Goal: Task Accomplishment & Management: Complete application form

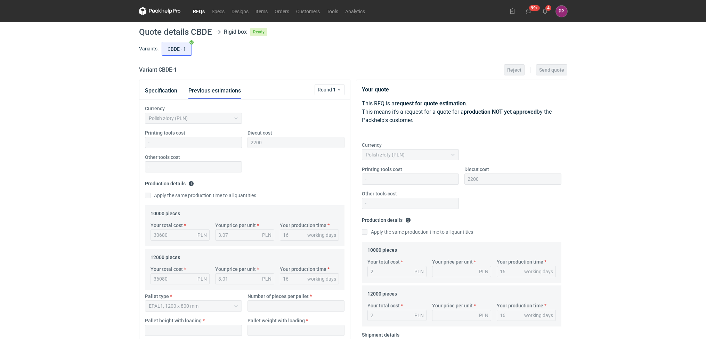
click at [193, 8] on link "RFQs" at bounding box center [198, 11] width 19 height 8
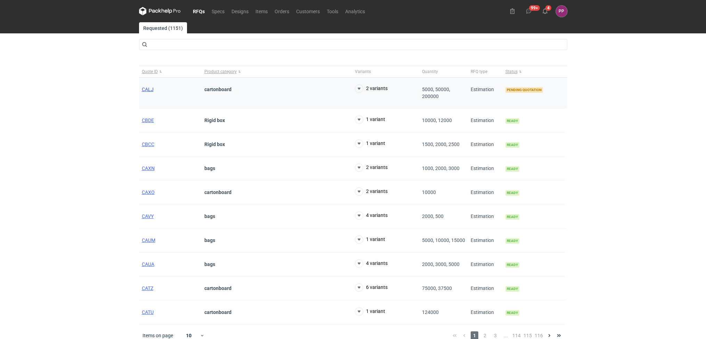
click at [148, 88] on span "CALJ" at bounding box center [148, 90] width 12 height 6
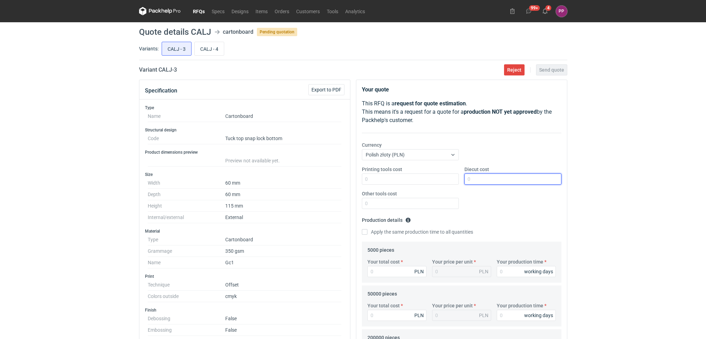
click at [473, 177] on input "Diecut cost" at bounding box center [512, 178] width 97 height 11
type input "1900"
click at [442, 179] on input "Printing tools cost" at bounding box center [410, 178] width 97 height 11
type input "0"
click at [398, 207] on input "Other tools cost" at bounding box center [410, 203] width 97 height 11
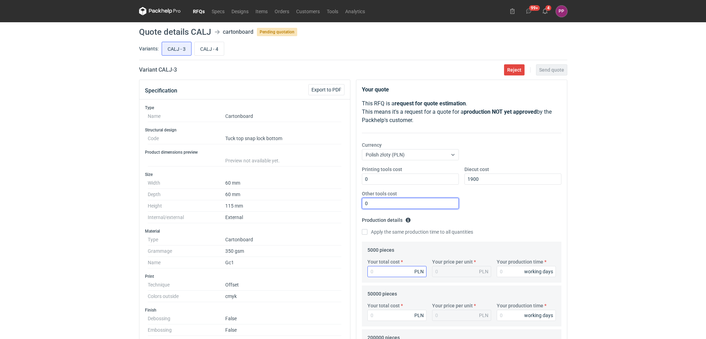
type input "0"
click at [376, 272] on input "Your total cost" at bounding box center [396, 271] width 59 height 11
type input "40"
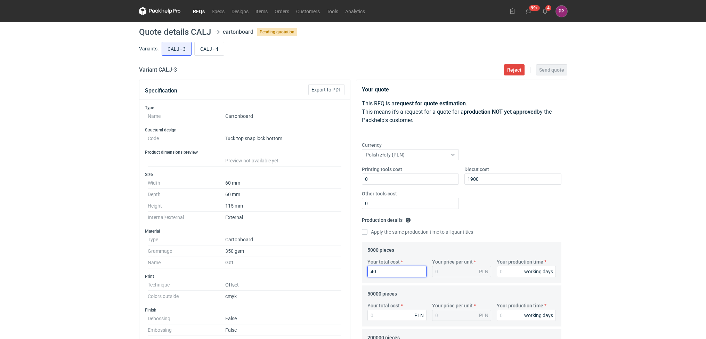
type input "0.01"
type input "4080"
type input "0.82"
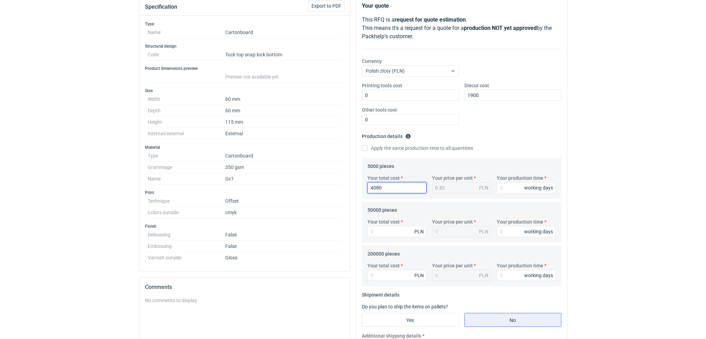
scroll to position [85, 0]
type input "4080"
click at [515, 190] on input "Your production time" at bounding box center [526, 186] width 59 height 11
type input "10"
click at [390, 229] on input "Your total cost" at bounding box center [396, 230] width 59 height 11
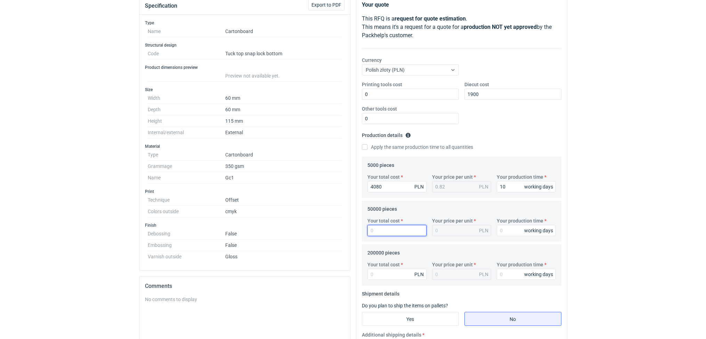
click at [399, 231] on input "Your total cost" at bounding box center [396, 230] width 59 height 11
type input "14399"
type input "0.29"
type input "14399"
click at [509, 225] on div "Your production time working days" at bounding box center [526, 226] width 65 height 19
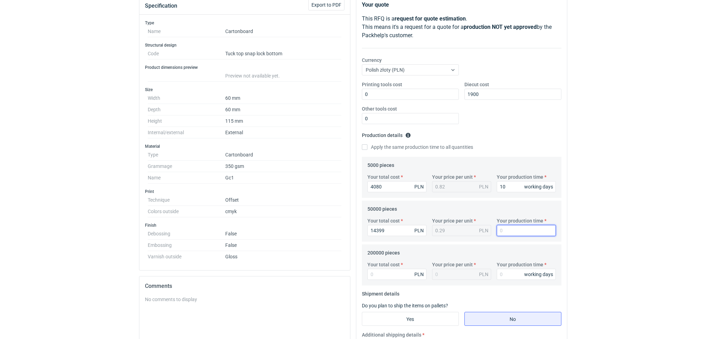
click at [507, 229] on input "Your production time" at bounding box center [526, 230] width 59 height 11
type input "11"
click at [372, 272] on input "Your total cost" at bounding box center [396, 274] width 59 height 11
type input "48069"
type input "0.24"
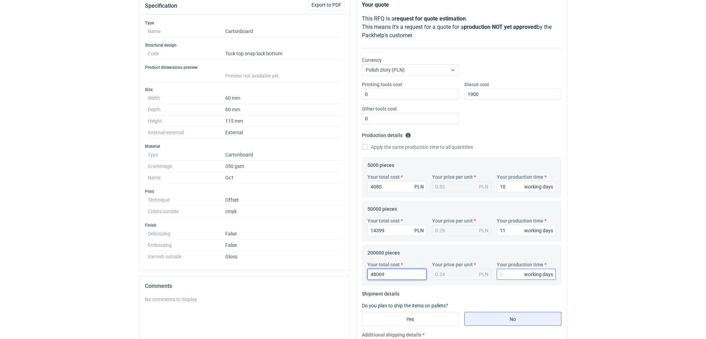
type input "48069"
click at [512, 273] on input "Your production time" at bounding box center [526, 274] width 59 height 11
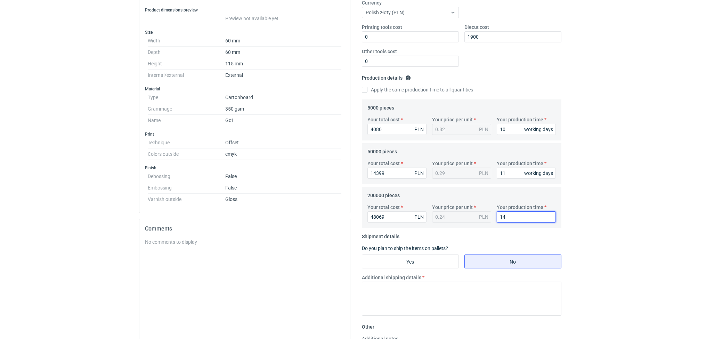
scroll to position [182, 0]
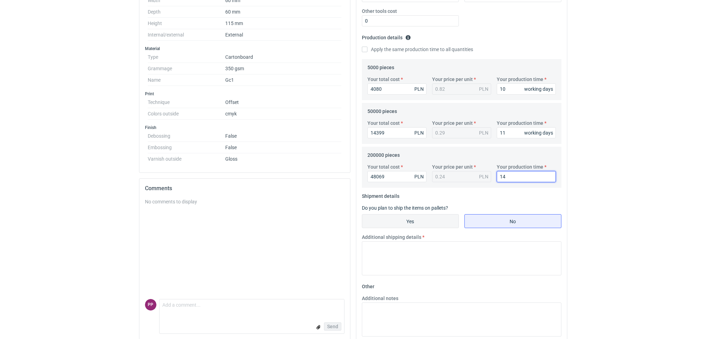
type input "14"
click at [411, 217] on input "Yes" at bounding box center [410, 220] width 96 height 13
radio input "true"
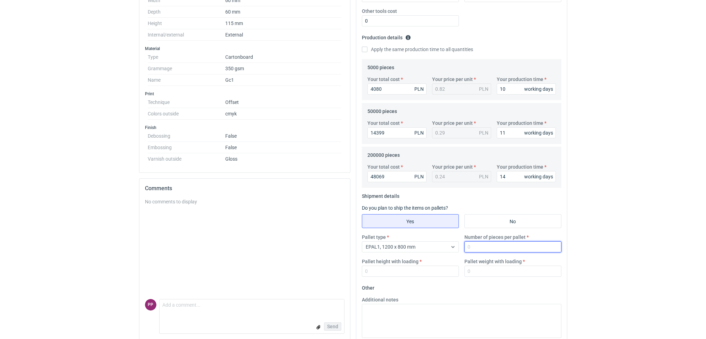
click at [483, 246] on input "Number of pieces per pallet" at bounding box center [512, 246] width 97 height 11
drag, startPoint x: 493, startPoint y: 246, endPoint x: 453, endPoint y: 245, distance: 40.7
click at [453, 245] on div "Pallet type EPAL1, 1200 x 800 mm Number of pieces per pallet 5000 Pallet height…" at bounding box center [461, 258] width 205 height 49
type input "10000"
click at [402, 265] on label "Pallet height with loading" at bounding box center [390, 261] width 57 height 7
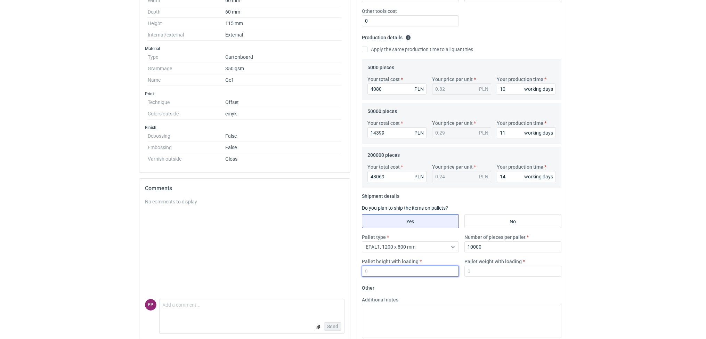
click at [402, 266] on input "Pallet height with loading" at bounding box center [410, 271] width 97 height 11
click at [400, 270] on input "Pallet height with loading" at bounding box center [410, 271] width 97 height 11
type input "1"
type input "1.7"
click at [482, 273] on input "Pallet weight with loading" at bounding box center [512, 271] width 97 height 11
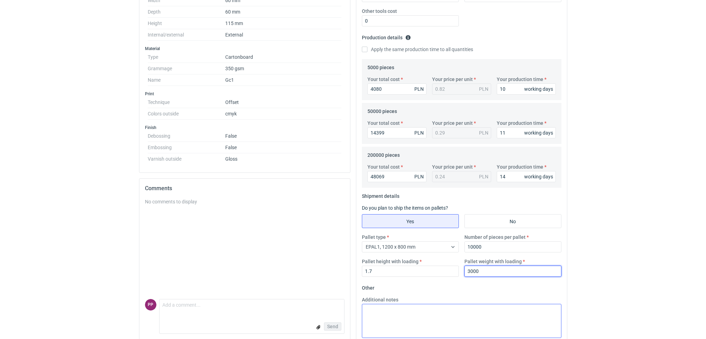
type input "3000"
click at [385, 323] on textarea "Additional notes" at bounding box center [462, 321] width 200 height 34
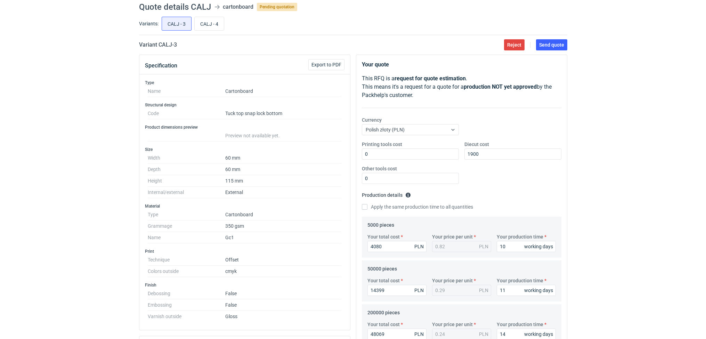
scroll to position [0, 0]
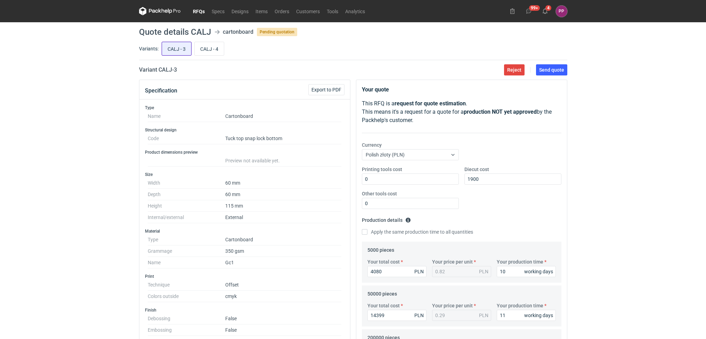
type textarea "dla ilości 5000 szt. - jedna paleta do wysokości 80cm dla ilości 50000 szt. - c…"
click at [176, 55] on input "CALJ - 3" at bounding box center [176, 48] width 29 height 13
radio input "true"
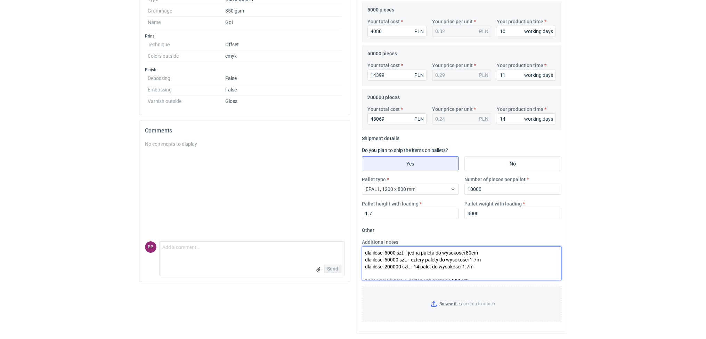
drag, startPoint x: 472, startPoint y: 274, endPoint x: 315, endPoint y: 212, distance: 169.4
click at [315, 212] on div "Specification Export to PDF Type Name Cartonboard Structural design Code Tuck t…" at bounding box center [353, 88] width 434 height 499
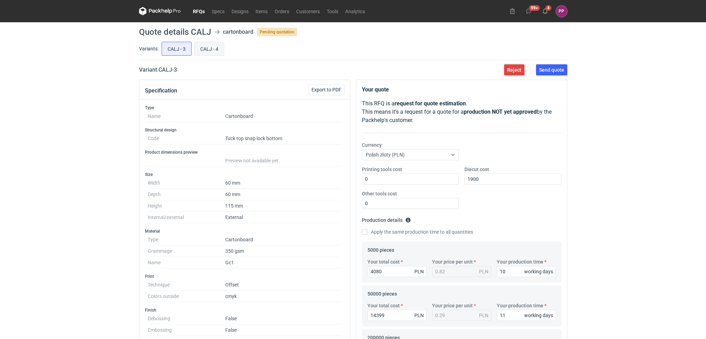
click at [211, 44] on input "CALJ - 4" at bounding box center [209, 48] width 29 height 13
radio input "true"
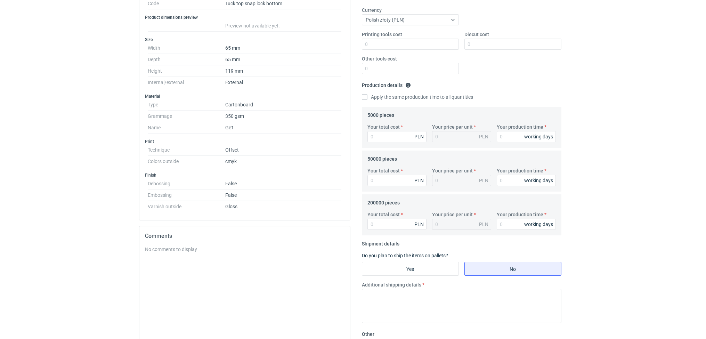
scroll to position [241, 0]
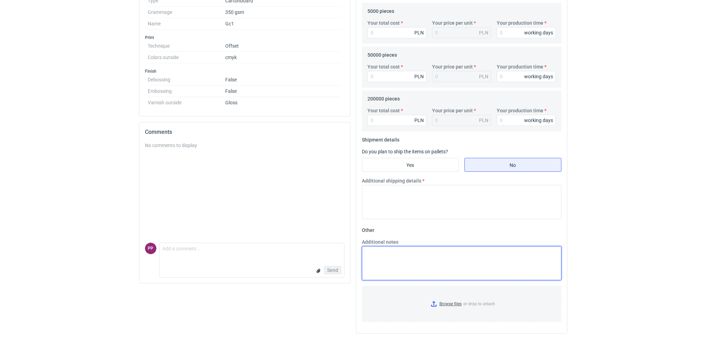
click at [430, 255] on textarea "Additional notes" at bounding box center [462, 263] width 200 height 34
paste textarea "dla ilości 5000 szt. - jedna paleta do wysokości 80cm dla ilości 50000 szt. - c…"
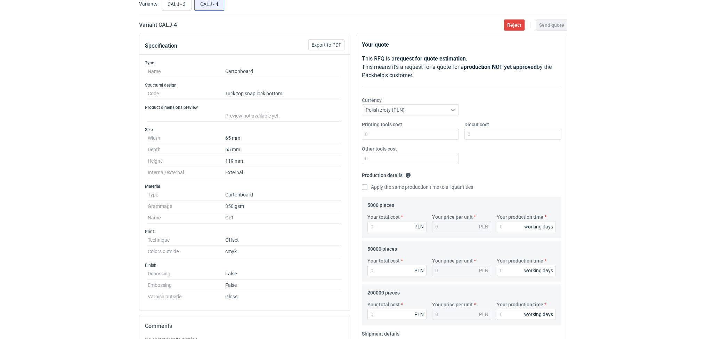
scroll to position [10, 0]
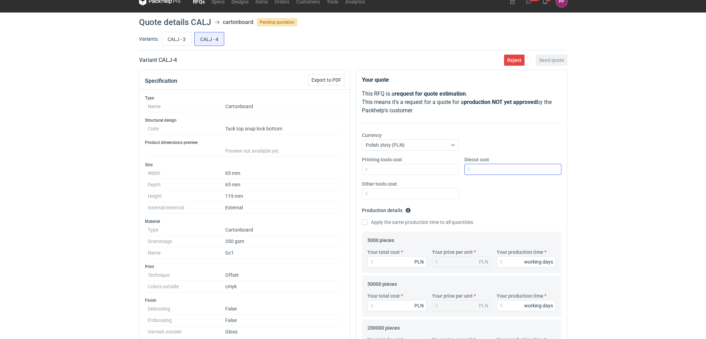
type textarea "dla ilości 5000 szt. - jedna paleta do wysokości 80cm dla ilości 50000 szt. - c…"
click at [477, 170] on input "Diecut cost" at bounding box center [512, 169] width 97 height 11
type input "1900"
click at [451, 169] on input "Printing tools cost" at bounding box center [410, 169] width 97 height 11
type input "0"
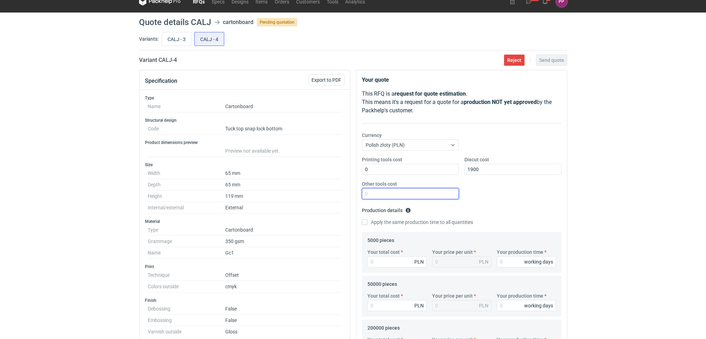
click at [431, 193] on input "Other tools cost" at bounding box center [410, 193] width 97 height 11
type input "0"
click at [389, 263] on input "Your total cost" at bounding box center [396, 261] width 59 height 11
type input "399"
type input "0.08"
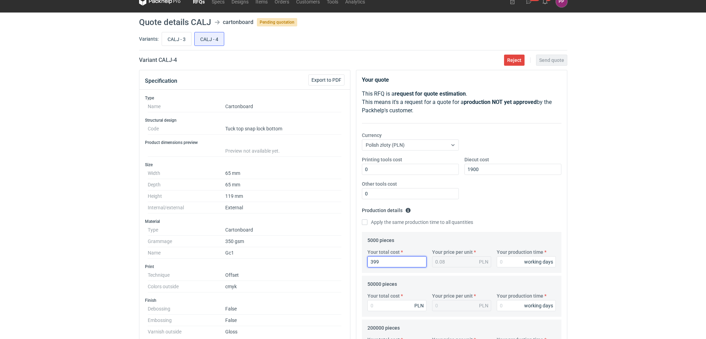
type input "3998"
type input "0.8"
type input "3998"
click at [383, 306] on input "Your total cost" at bounding box center [396, 305] width 59 height 11
type input "13456"
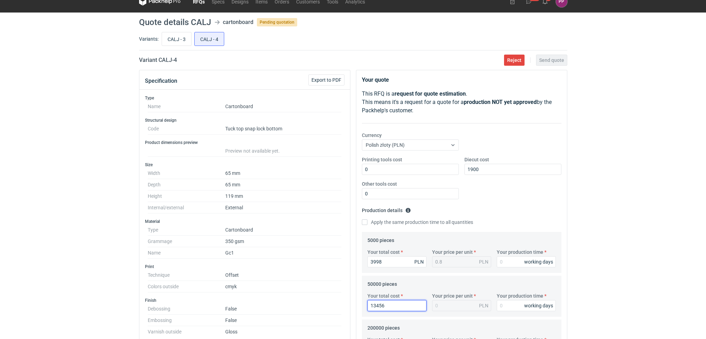
type input "0.27"
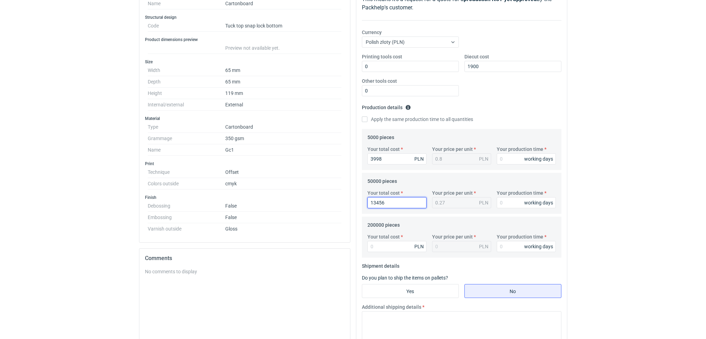
scroll to position [116, 0]
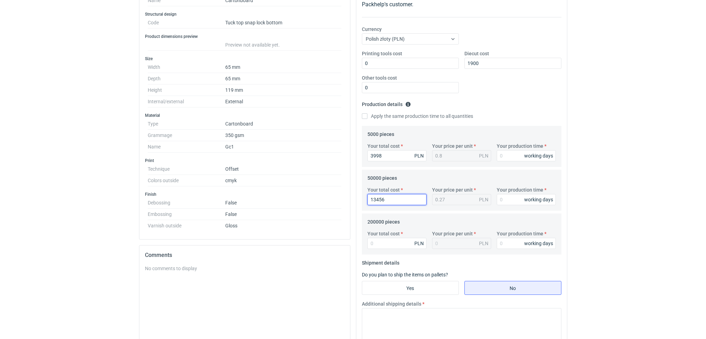
type input "13456"
click at [383, 244] on input "Your total cost" at bounding box center [396, 243] width 59 height 11
type input "44491"
type input "0.22"
type input "44491"
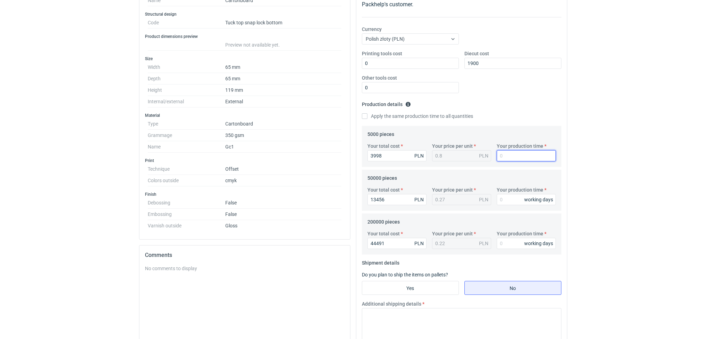
click at [512, 158] on input "Your production time" at bounding box center [526, 155] width 59 height 11
type input "10"
click at [511, 202] on input "Your production time" at bounding box center [526, 199] width 59 height 11
type input "11"
click at [505, 242] on input "Your production time" at bounding box center [526, 243] width 59 height 11
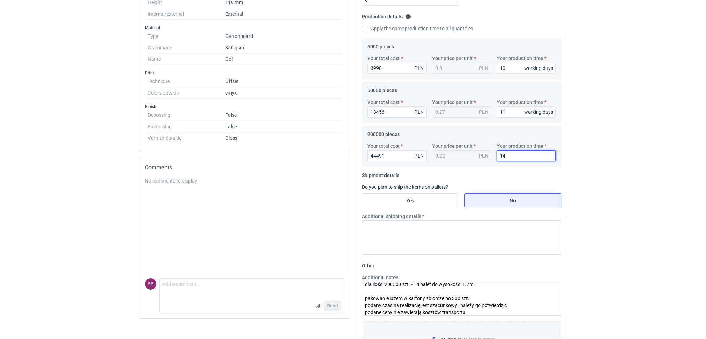
scroll to position [215, 0]
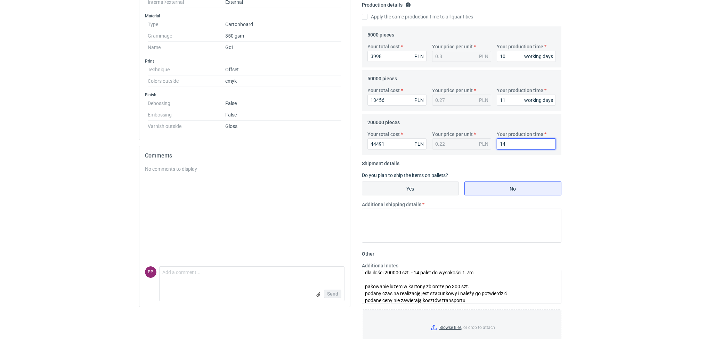
type input "14"
click at [437, 188] on input "Yes" at bounding box center [410, 188] width 96 height 13
radio input "true"
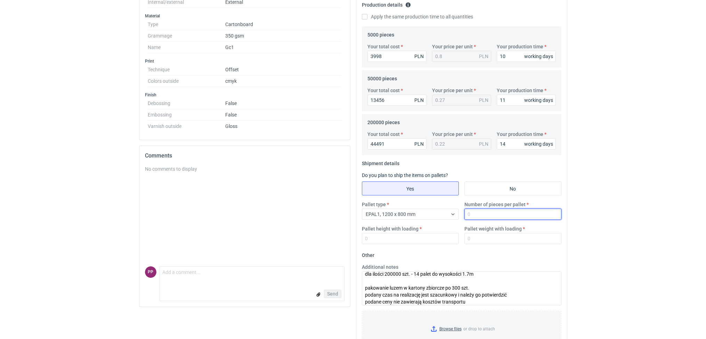
click at [510, 211] on input "Number of pieces per pallet" at bounding box center [512, 214] width 97 height 11
type input "10000"
click at [425, 234] on input "Pallet height with loading" at bounding box center [410, 238] width 97 height 11
type input "1"
type input "1.7"
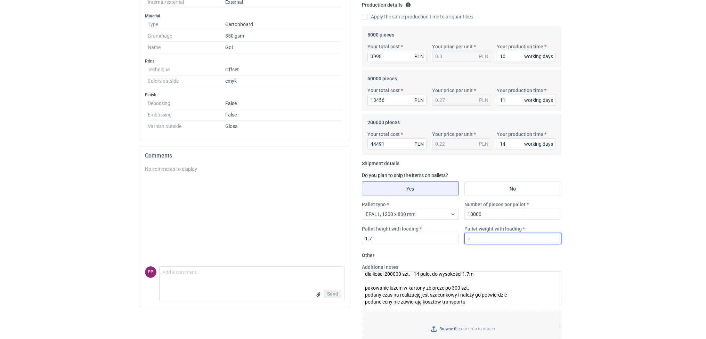
click at [479, 235] on input "Pallet weight with loading" at bounding box center [512, 238] width 97 height 11
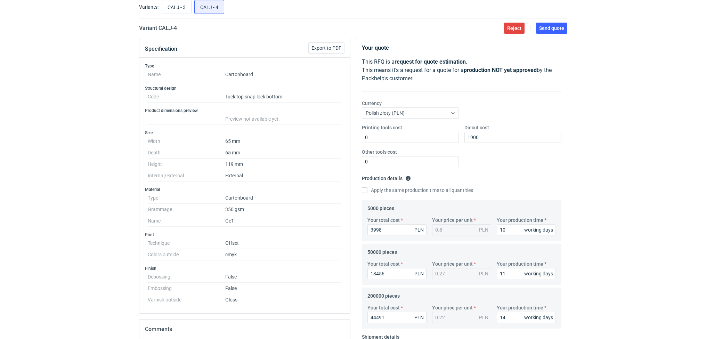
scroll to position [0, 0]
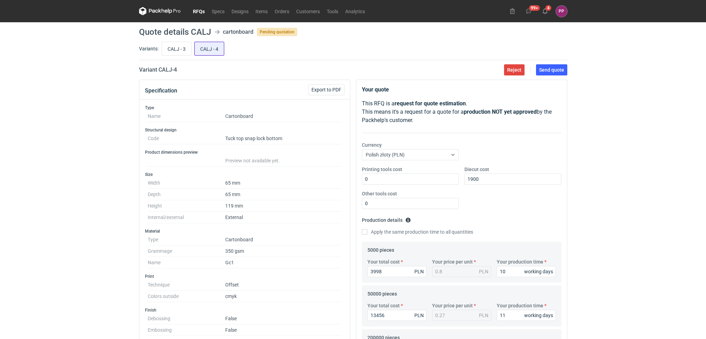
type input "300"
click at [213, 48] on input "CALJ - 4" at bounding box center [209, 48] width 29 height 13
click at [184, 49] on input "CALJ - 3" at bounding box center [176, 48] width 29 height 13
radio input "true"
click at [207, 47] on input "CALJ - 4" at bounding box center [209, 48] width 29 height 13
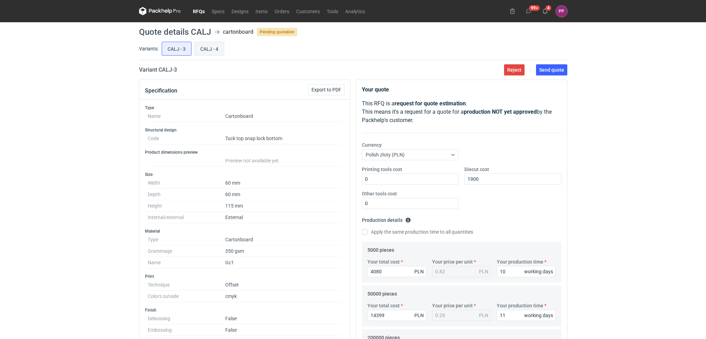
radio input "true"
click at [170, 50] on input "CALJ - 3" at bounding box center [176, 48] width 29 height 13
radio input "true"
click at [219, 47] on input "CALJ - 4" at bounding box center [209, 48] width 29 height 13
radio input "true"
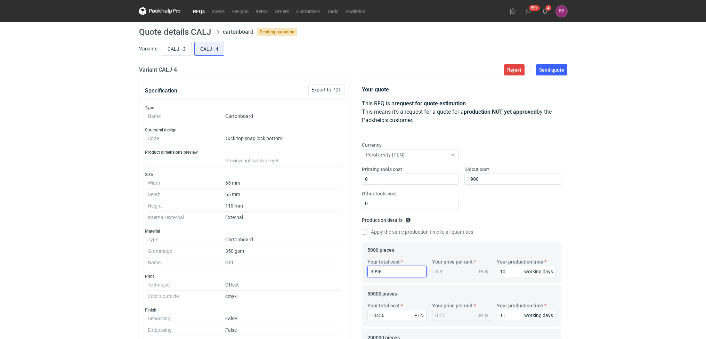
drag, startPoint x: 393, startPoint y: 270, endPoint x: 355, endPoint y: 269, distance: 38.6
click at [355, 269] on div "Your quote This RFQ is a request for quote estimation . This means it's a reque…" at bounding box center [461, 329] width 217 height 499
type input "4080"
type input "0.82"
click at [170, 47] on input "CALJ - 3" at bounding box center [176, 48] width 29 height 13
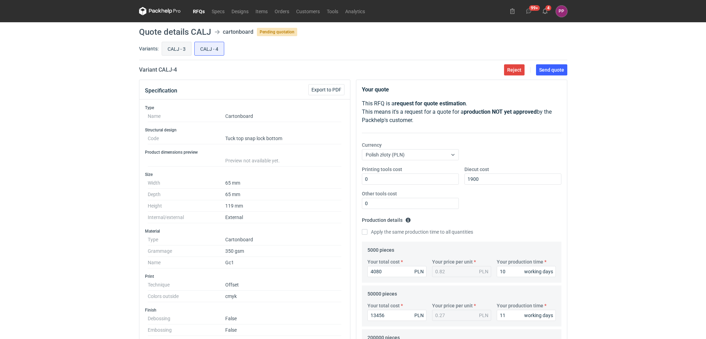
radio input "true"
click at [211, 48] on input "CALJ - 4" at bounding box center [209, 48] width 29 height 13
radio input "true"
drag, startPoint x: 374, startPoint y: 314, endPoint x: 360, endPoint y: 313, distance: 13.9
click at [360, 313] on div "Your quote This RFQ is a request for quote estimation . This means it's a reque…" at bounding box center [461, 326] width 211 height 493
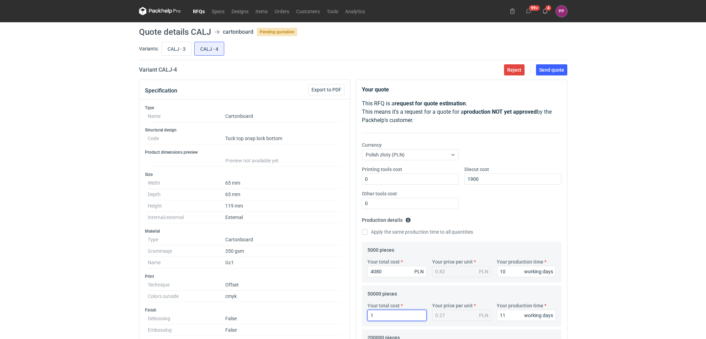
type input "14"
type input "14399"
type input "0.29"
click at [185, 51] on input "CALJ - 3" at bounding box center [176, 48] width 29 height 13
radio input "true"
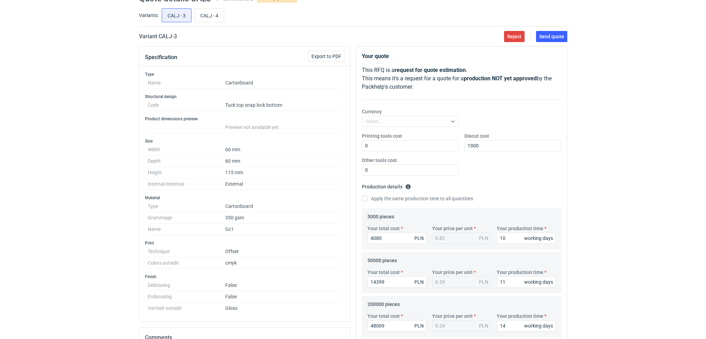
scroll to position [76, 0]
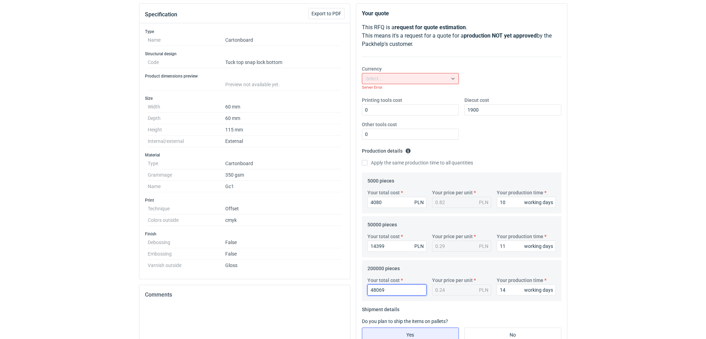
drag, startPoint x: 389, startPoint y: 284, endPoint x: 359, endPoint y: 284, distance: 29.9
click at [359, 284] on div "Your quote This RFQ is a request for quote estimation . This means it's a reque…" at bounding box center [461, 254] width 211 height 500
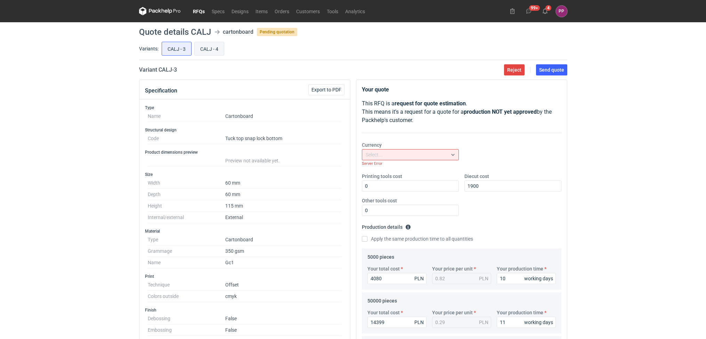
click at [205, 55] on input "CALJ - 4" at bounding box center [209, 48] width 29 height 13
radio input "true"
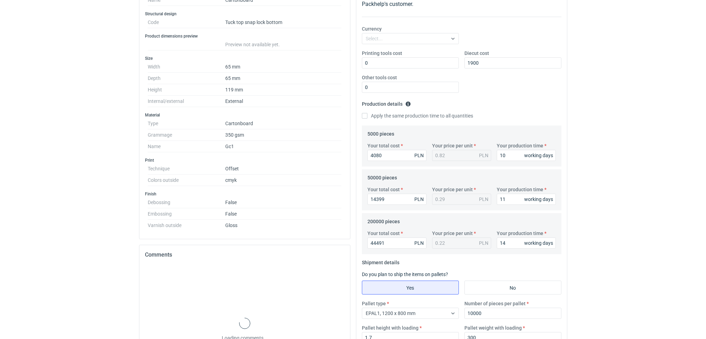
scroll to position [122, 0]
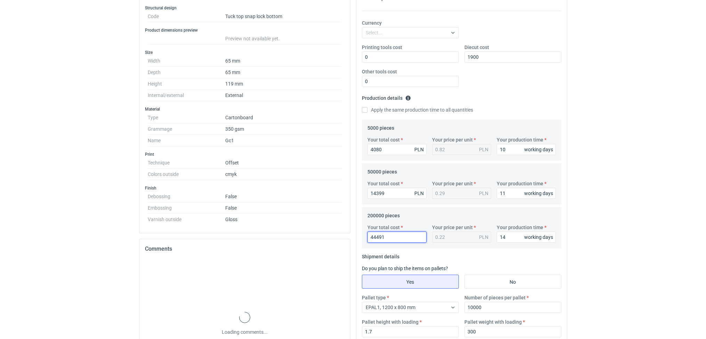
drag, startPoint x: 391, startPoint y: 238, endPoint x: 357, endPoint y: 241, distance: 34.6
click at [357, 241] on div "Your quote This RFQ is a request for quote estimation . This means it's a reque…" at bounding box center [461, 204] width 211 height 493
paste input "8069"
type input "48069"
type input "0.24"
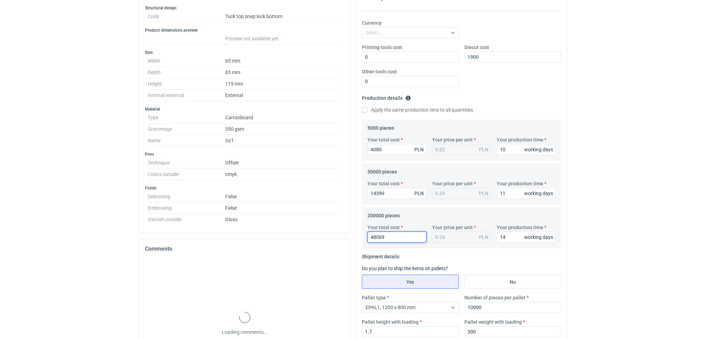
type input "48069"
click at [595, 217] on html "RFQs Specs Designs Items Orders Customers Tools Analytics 99+ 4 PP [PERSON_NAME…" at bounding box center [353, 47] width 706 height 339
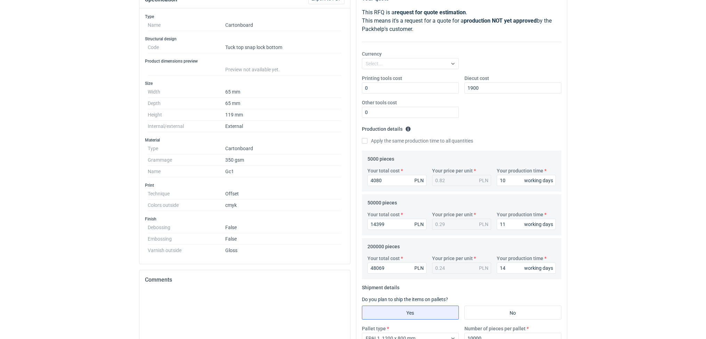
scroll to position [26, 0]
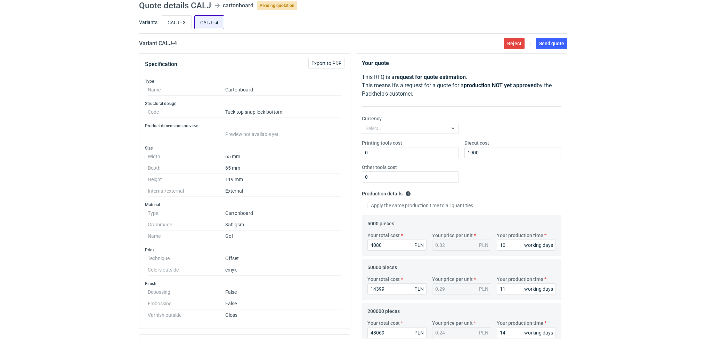
click at [217, 24] on input "CALJ - 4" at bounding box center [209, 22] width 29 height 13
click at [552, 41] on span "Send quote" at bounding box center [551, 43] width 25 height 5
click at [171, 23] on input "CALJ - 3" at bounding box center [176, 22] width 29 height 13
radio input "true"
drag, startPoint x: 398, startPoint y: 248, endPoint x: 353, endPoint y: 246, distance: 45.6
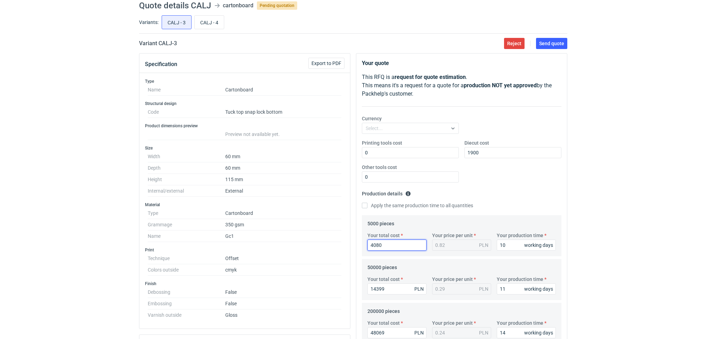
click at [353, 246] on div "Your quote This RFQ is a request for quote estimation . This means it's a reque…" at bounding box center [461, 302] width 217 height 499
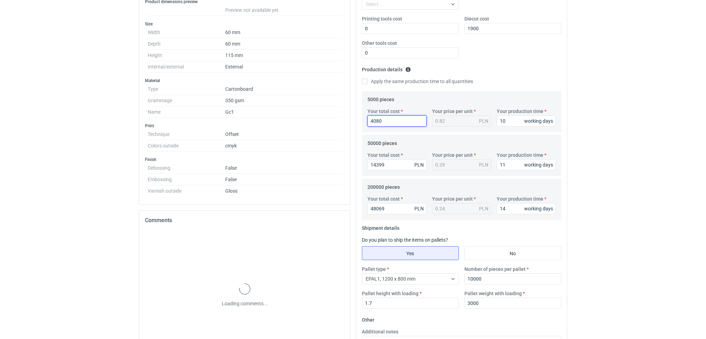
scroll to position [152, 0]
drag, startPoint x: 398, startPoint y: 210, endPoint x: 337, endPoint y: 212, distance: 60.9
click at [337, 212] on div "Specification Export to PDF Type Name Cartonboard Structural design Code Tuck t…" at bounding box center [353, 177] width 434 height 499
type input "44"
type input "44491"
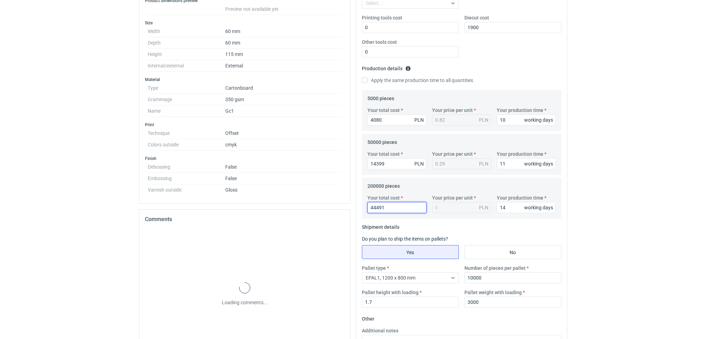
type input "0.22"
type input "44491"
drag, startPoint x: 392, startPoint y: 166, endPoint x: 352, endPoint y: 165, distance: 40.3
click at [352, 165] on div "Specification Export to PDF Type Name Cartonboard Structural design Code Tuck t…" at bounding box center [353, 177] width 434 height 499
type input "13"
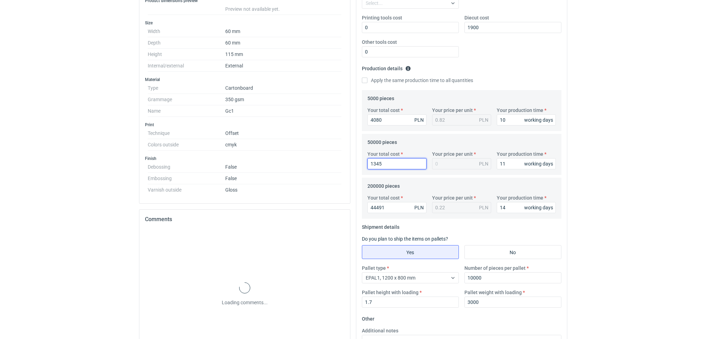
type input "13456"
type input "0.27"
type input "13456"
click at [402, 125] on input "4080" at bounding box center [396, 119] width 59 height 11
click at [398, 117] on input "4080" at bounding box center [396, 119] width 59 height 11
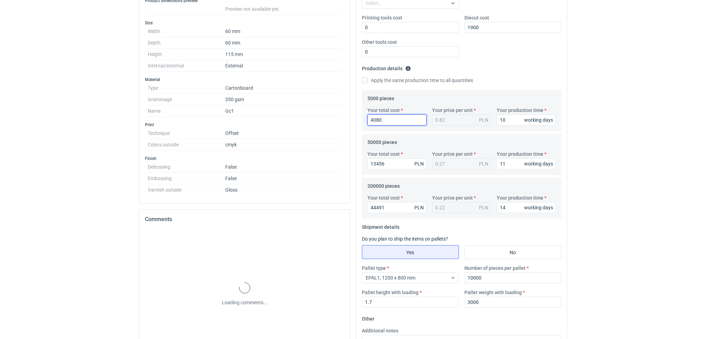
type input "408"
type input "0.08"
type input "4"
type input "399"
type input "0.08"
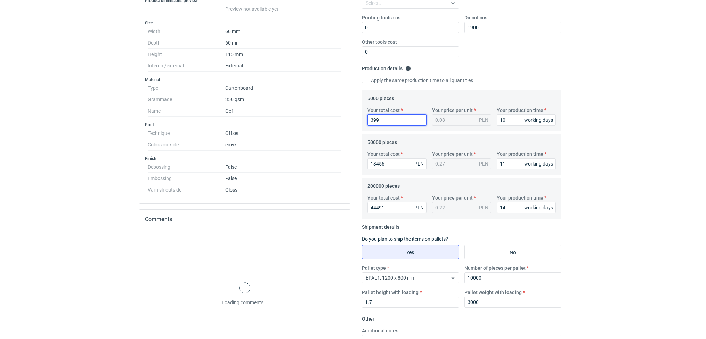
type input "3998"
type input "0.8"
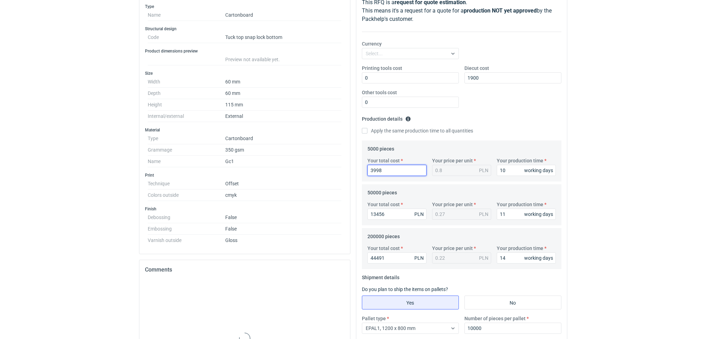
scroll to position [0, 0]
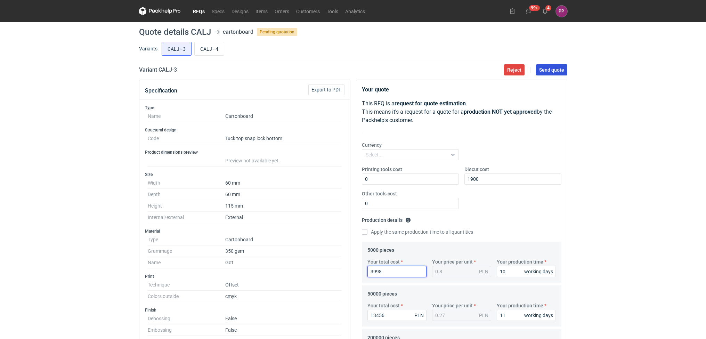
type input "3998"
click at [547, 74] on button "Send quote" at bounding box center [551, 69] width 31 height 11
click at [219, 48] on input "CALJ - 4" at bounding box center [209, 48] width 29 height 13
radio input "true"
click at [555, 68] on span "Send quote" at bounding box center [551, 69] width 25 height 5
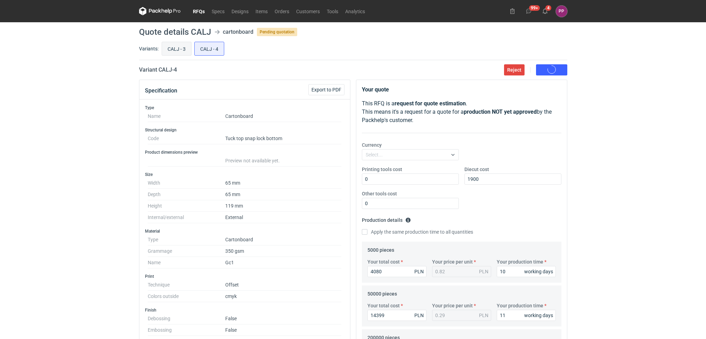
click at [169, 42] on input "CALJ - 3" at bounding box center [176, 48] width 29 height 13
radio input "true"
click at [554, 66] on button "Send quote" at bounding box center [551, 69] width 31 height 11
click at [560, 74] on div "Reject Send quote" at bounding box center [534, 69] width 66 height 11
click at [551, 64] on main "Quote details CALJ cartonboard Pending quotation Variants: CALJ - 3 CALJ - 4 Va…" at bounding box center [353, 300] width 434 height 557
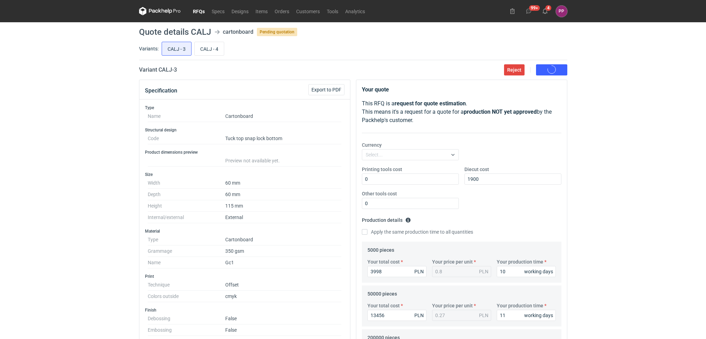
click at [551, 64] on main "Quote details CALJ cartonboard Pending quotation Variants: CALJ - 3 CALJ - 4 Va…" at bounding box center [353, 300] width 434 height 557
click at [550, 62] on main "Quote details CALJ cartonboard Pending quotation Variants: CALJ - 3 CALJ - 4 Va…" at bounding box center [353, 300] width 434 height 557
click at [546, 9] on icon at bounding box center [545, 11] width 6 height 6
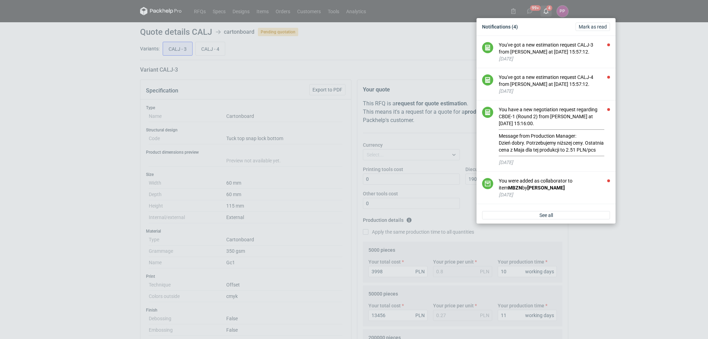
click at [546, 9] on div "Notifications (4) [PERSON_NAME] as read You've got a new estimation request CAL…" at bounding box center [354, 169] width 708 height 339
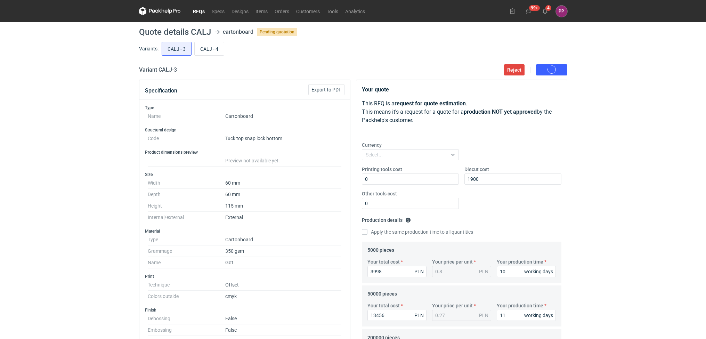
click at [578, 41] on div "RFQs Specs Designs Items Orders Customers Tools Analytics 99+ 4 PP [PERSON_NAME…" at bounding box center [353, 169] width 706 height 339
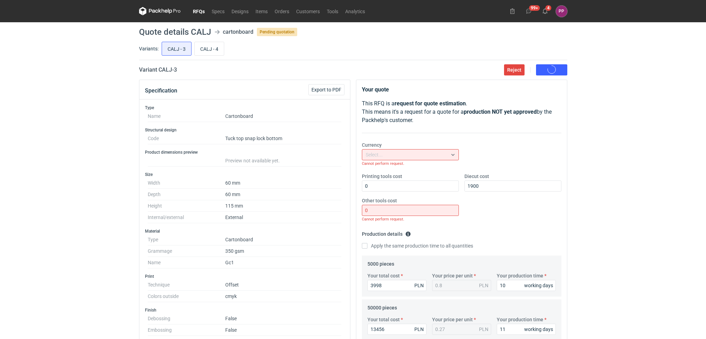
click at [451, 157] on icon at bounding box center [453, 155] width 6 height 6
click at [392, 172] on div "No options" at bounding box center [411, 171] width 93 height 13
click at [425, 171] on div "No options" at bounding box center [411, 171] width 93 height 13
click at [479, 152] on div "Currency Use Up and Down to choose options, press Enter to select the currently…" at bounding box center [461, 156] width 205 height 31
click at [449, 153] on div at bounding box center [452, 155] width 11 height 6
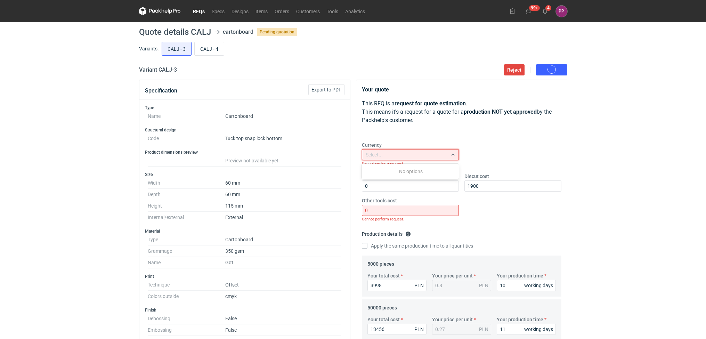
click at [424, 169] on div "No options" at bounding box center [411, 171] width 93 height 13
click at [439, 208] on input "0" at bounding box center [410, 210] width 97 height 11
click at [508, 202] on div "Printing tools cost 0 Diecut cost 1900 Other tools cost 0 Cannot perform reques…" at bounding box center [461, 201] width 205 height 56
click at [212, 52] on input "CALJ - 4" at bounding box center [209, 48] width 29 height 13
radio input "true"
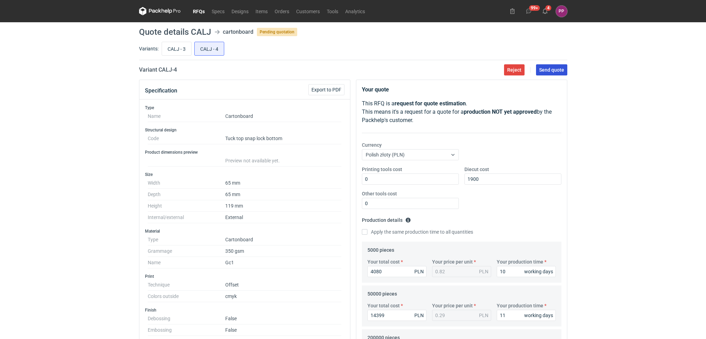
click at [558, 74] on button "Send quote" at bounding box center [551, 69] width 31 height 11
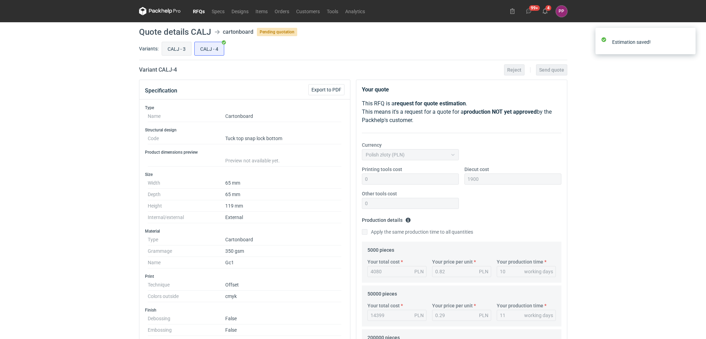
click at [168, 47] on input "CALJ - 3" at bounding box center [176, 48] width 29 height 13
radio input "true"
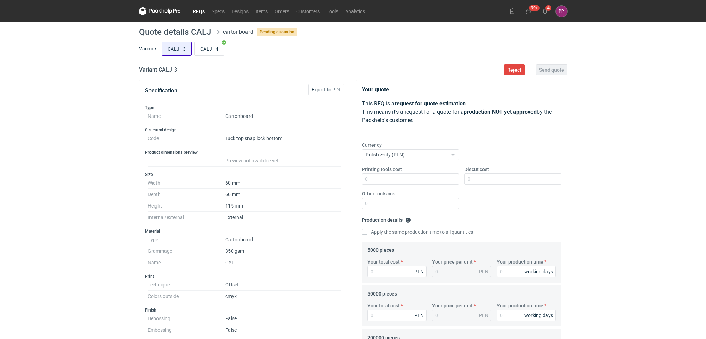
click at [169, 49] on input "CALJ - 3" at bounding box center [176, 48] width 29 height 13
click at [517, 217] on fieldset "Production details Please provide the expected time of production in working da…" at bounding box center [462, 227] width 200 height 27
click at [503, 185] on input "Diecut cost" at bounding box center [512, 178] width 97 height 11
type input "1900"
click at [504, 201] on div "Printing tools cost Diecut cost 1900 Other tools cost" at bounding box center [461, 190] width 205 height 49
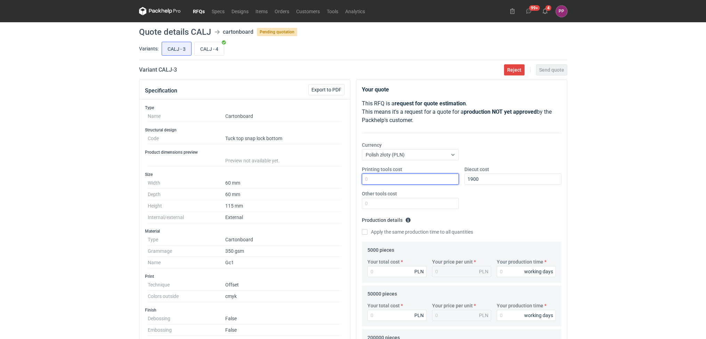
click at [430, 178] on input "Printing tools cost" at bounding box center [410, 178] width 97 height 11
type input "0"
click at [388, 204] on input "Other tools cost" at bounding box center [410, 203] width 97 height 11
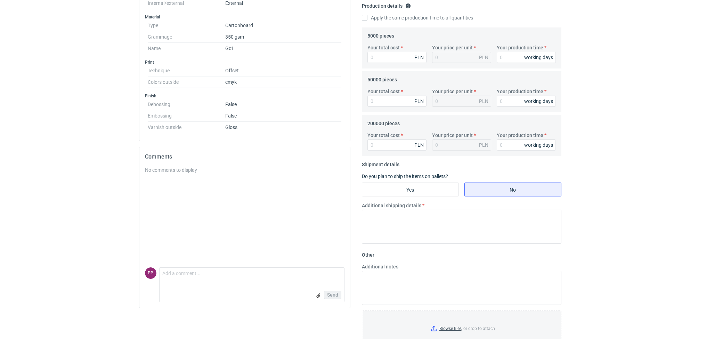
scroll to position [218, 0]
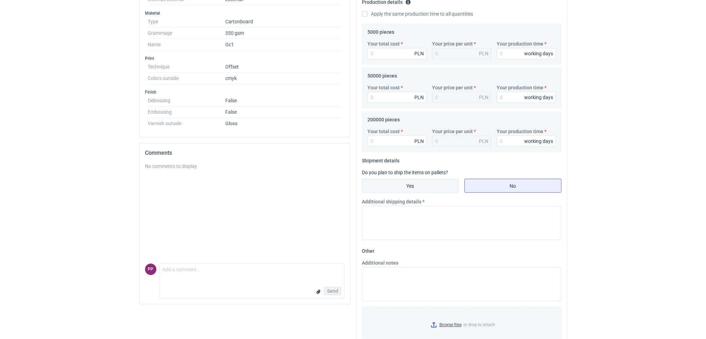
type input "0"
click at [421, 185] on input "Yes" at bounding box center [410, 185] width 96 height 13
radio input "true"
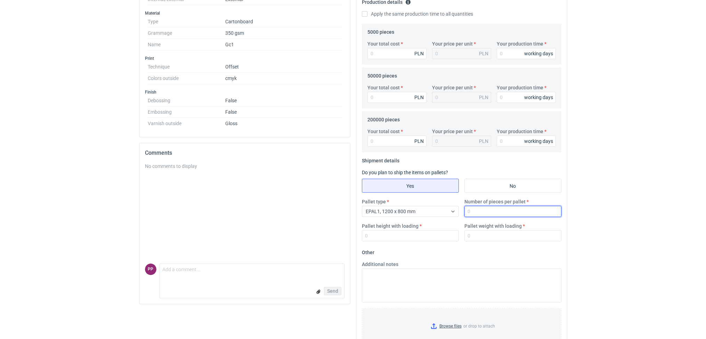
click at [485, 212] on input "Number of pieces per pallet" at bounding box center [512, 211] width 97 height 11
type input "10000"
click at [437, 239] on input "Pallet height with loading" at bounding box center [410, 235] width 97 height 11
type input "1"
type input "1.7"
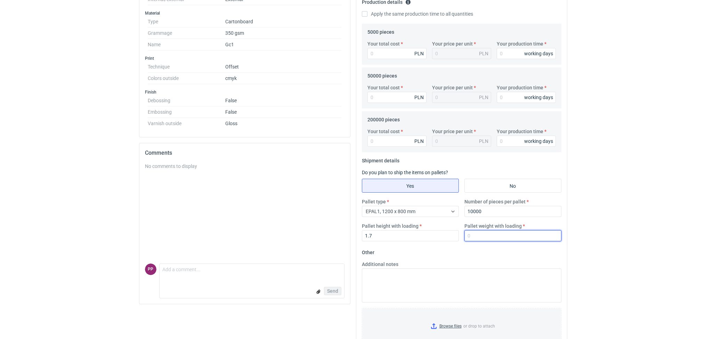
click at [476, 241] on input "Pallet weight with loading" at bounding box center [512, 235] width 97 height 11
type input "300"
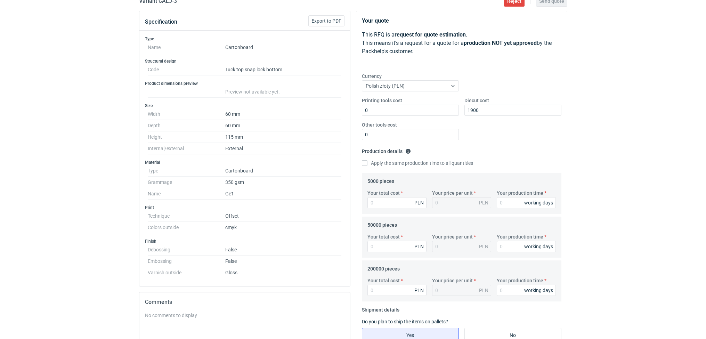
scroll to position [0, 0]
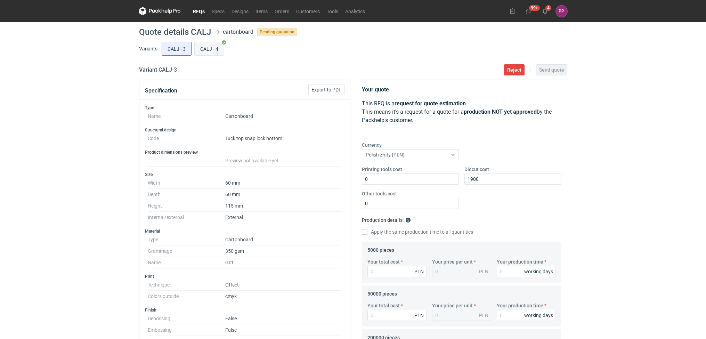
click at [223, 49] on input "CALJ - 4" at bounding box center [209, 48] width 29 height 13
radio input "true"
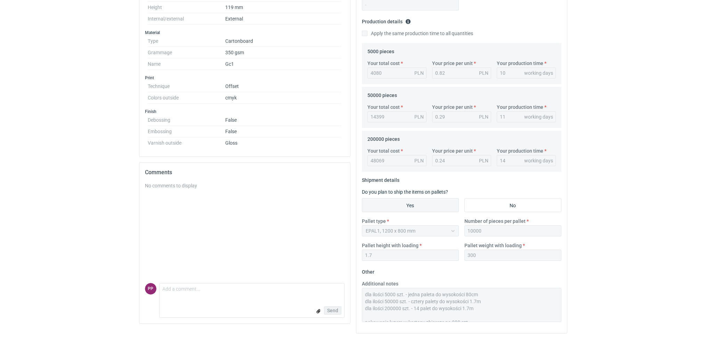
click at [341, 264] on div "Specification Export to PDF Type Name Cartonboard Structural design Code Tuck t…" at bounding box center [353, 110] width 434 height 458
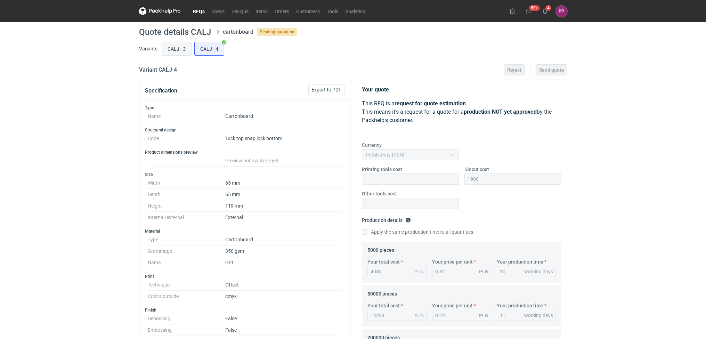
click at [177, 48] on input "CALJ - 3" at bounding box center [176, 48] width 29 height 13
radio input "true"
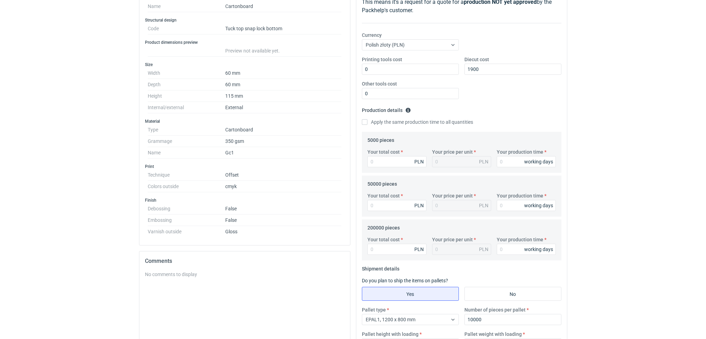
scroll to position [242, 0]
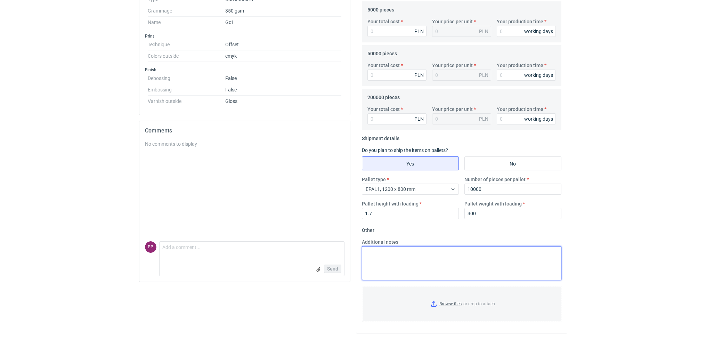
click at [409, 249] on textarea "Additional notes" at bounding box center [462, 263] width 200 height 34
click at [407, 257] on textarea "Additional notes" at bounding box center [462, 263] width 200 height 34
paste textarea "dla ilości 5000 szt. - jedna paleta do wysokości 80cm dla ilości 50000 szt. - c…"
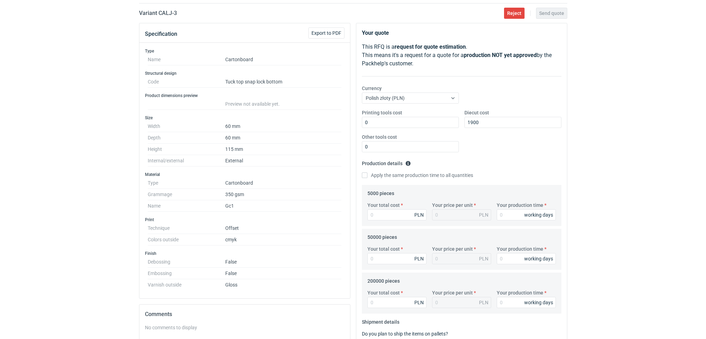
scroll to position [0, 0]
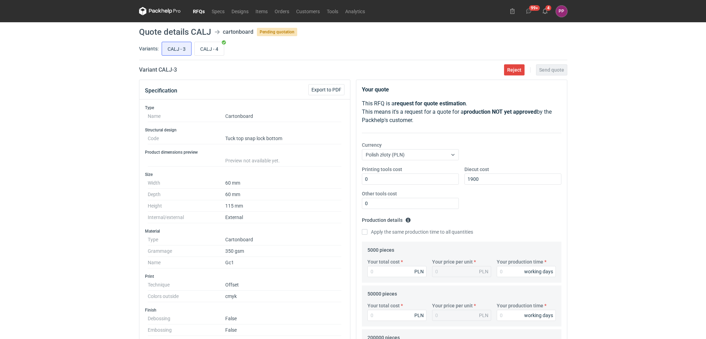
type textarea "dla ilości 5000 szt. - jedna paleta do wysokości 80cm dla ilości 50000 szt. - c…"
click at [581, 40] on div "RFQs Specs Designs Items Orders Customers Tools Analytics 99+ 4 PP [PERSON_NAME…" at bounding box center [353, 169] width 706 height 339
click at [545, 118] on p "This RFQ is a request for quote estimation . This means it's a request for a qu…" at bounding box center [462, 111] width 200 height 25
click at [511, 270] on input "Your production time" at bounding box center [526, 271] width 59 height 11
type input "10"
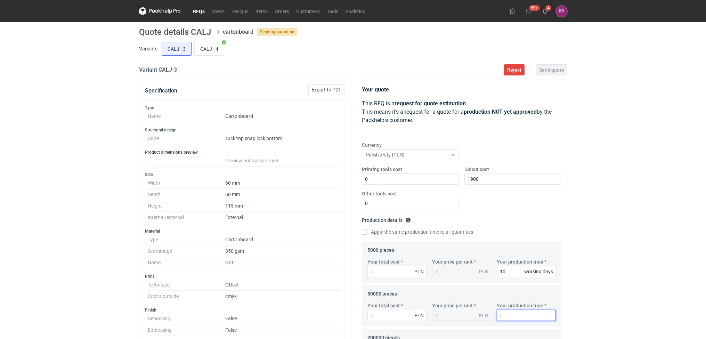
click at [507, 316] on input "Your production time" at bounding box center [526, 315] width 59 height 11
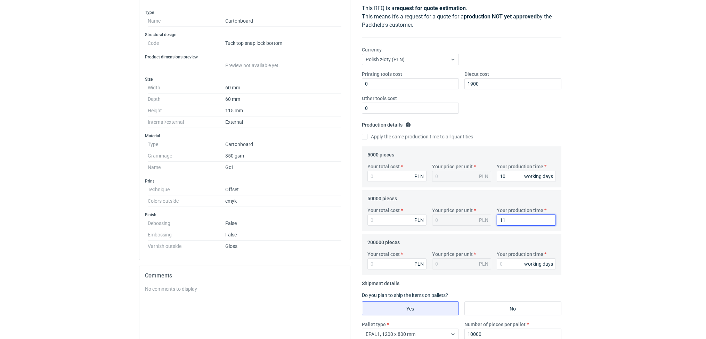
scroll to position [97, 0]
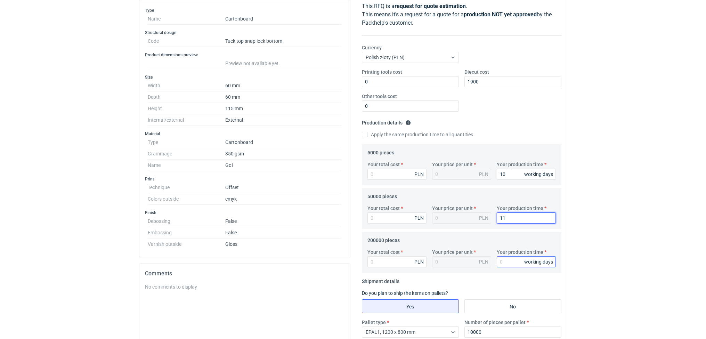
type input "11"
click at [508, 263] on input "Your production time" at bounding box center [526, 261] width 59 height 11
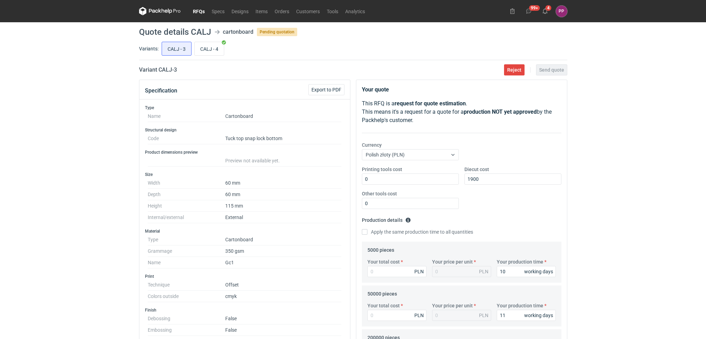
type input "16"
click at [581, 120] on div "RFQs Specs Designs Items Orders Customers Tools Analytics 99+ 4 PP [PERSON_NAME…" at bounding box center [353, 169] width 706 height 339
click at [515, 138] on div "Your quote This RFQ is a request for quote estimation . This means it's a reque…" at bounding box center [461, 326] width 211 height 493
click at [517, 180] on input "1900" at bounding box center [512, 178] width 97 height 11
click at [522, 231] on div "Apply the same production time to all quantities" at bounding box center [462, 232] width 200 height 8
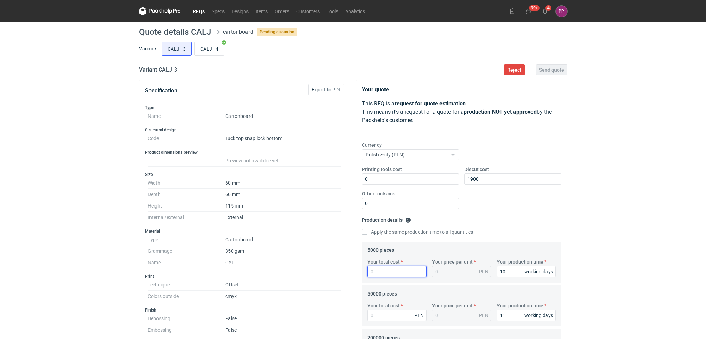
click at [394, 272] on input "Your total cost" at bounding box center [396, 271] width 59 height 11
click at [379, 275] on input "Your total cost" at bounding box center [396, 271] width 59 height 11
type input "3999"
type input "0.8"
type input "3999"
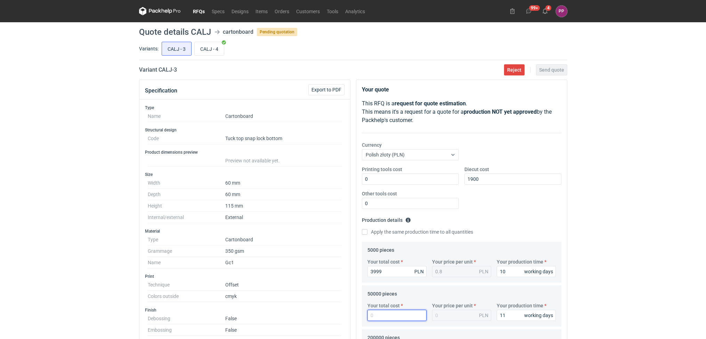
click at [373, 314] on input "Your total cost" at bounding box center [396, 315] width 59 height 11
click at [215, 52] on input "CALJ - 4" at bounding box center [209, 48] width 29 height 13
radio input "true"
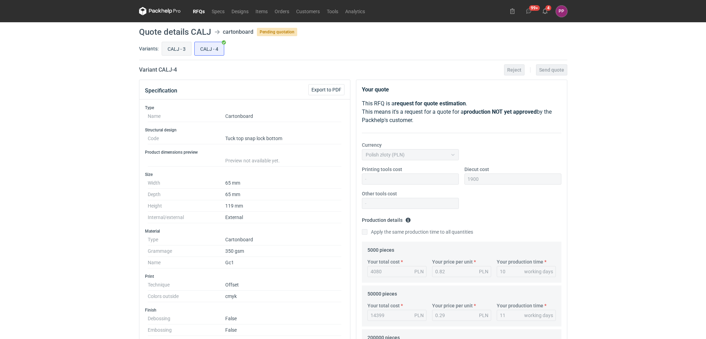
click at [167, 45] on input "CALJ - 3" at bounding box center [176, 48] width 29 height 13
radio input "true"
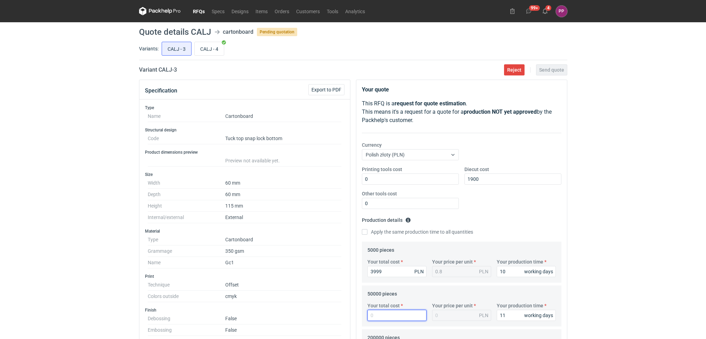
click at [378, 313] on input "Your total cost" at bounding box center [396, 315] width 59 height 11
type input "13800"
type input "0.28"
click at [212, 48] on input "CALJ - 4" at bounding box center [209, 48] width 29 height 13
radio input "true"
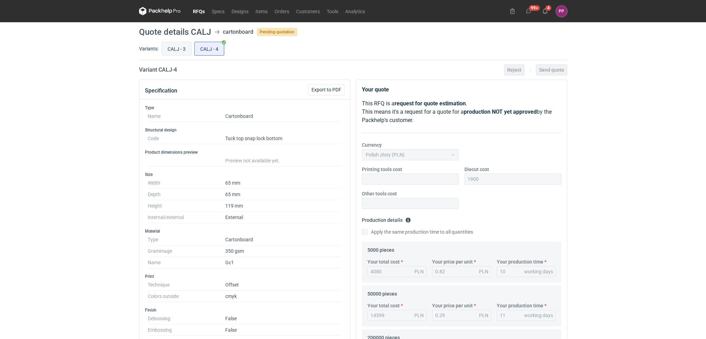
click at [172, 48] on input "CALJ - 3" at bounding box center [176, 48] width 29 height 13
radio input "true"
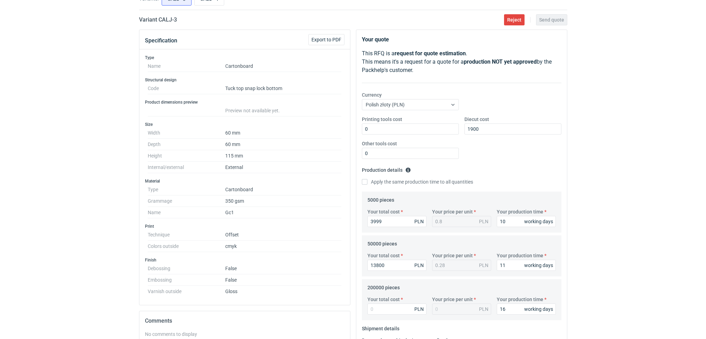
scroll to position [95, 0]
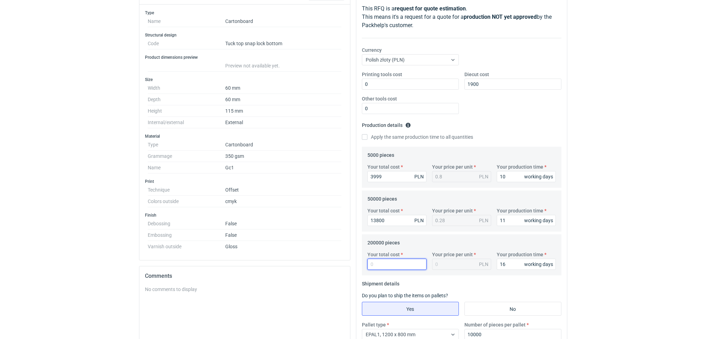
click at [382, 265] on input "Your total cost" at bounding box center [396, 264] width 59 height 11
type input "44500"
type input "0.22"
type input "44500"
click at [666, 233] on div "RFQs Specs Designs Items Orders Customers Tools Analytics 99+ 4 PP [PERSON_NAME…" at bounding box center [353, 74] width 706 height 339
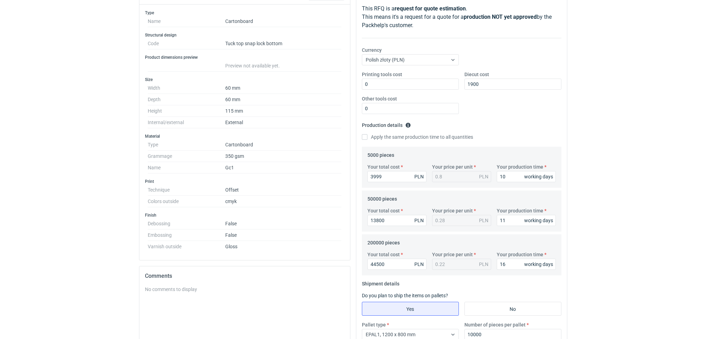
scroll to position [0, 0]
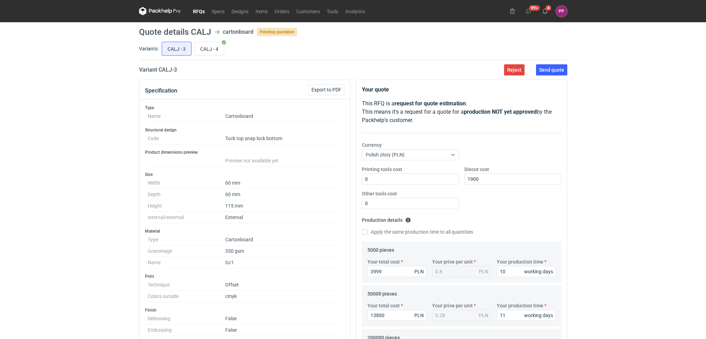
click at [562, 62] on main "Quote details CALJ cartonboard Pending quotation Variants: CALJ - 3 CALJ - 4 Va…" at bounding box center [353, 300] width 434 height 557
click at [554, 73] on button "Send quote" at bounding box center [551, 69] width 31 height 11
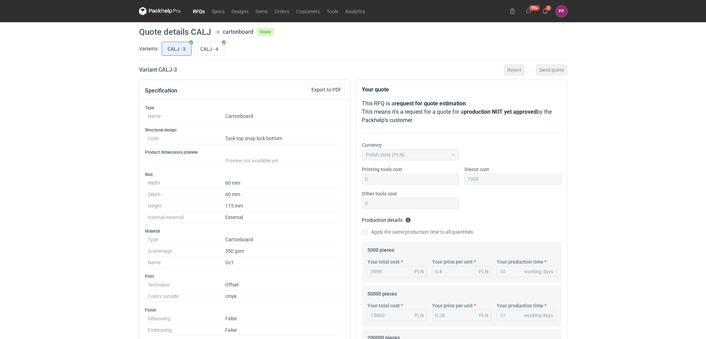
click at [200, 10] on link "RFQs" at bounding box center [198, 11] width 19 height 8
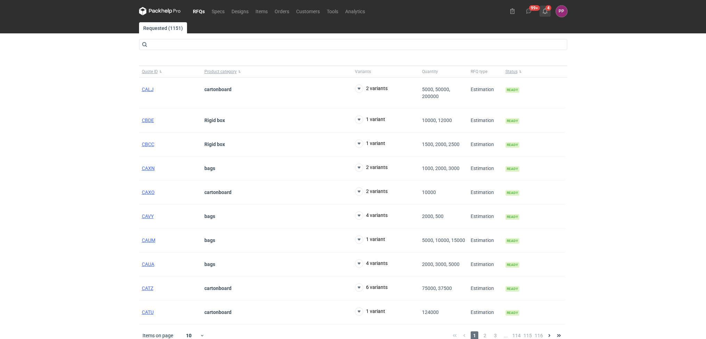
click at [547, 9] on icon at bounding box center [545, 11] width 6 height 6
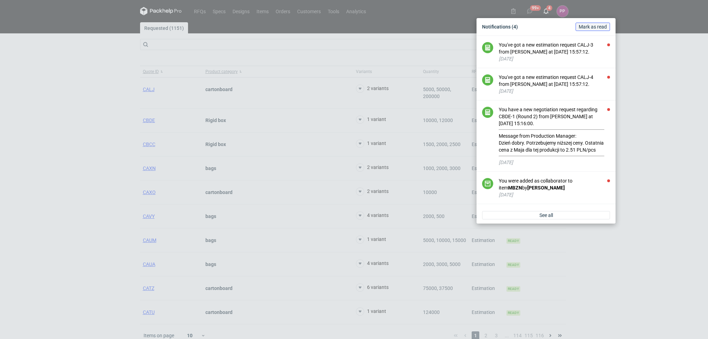
click at [600, 27] on span "Mark as read" at bounding box center [593, 26] width 28 height 5
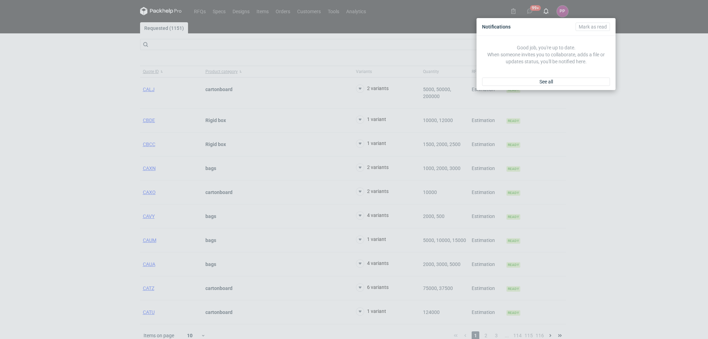
click at [641, 56] on div "Notifications [PERSON_NAME] as read Good job, you're up to date. When someone i…" at bounding box center [354, 169] width 708 height 339
